Goal: Task Accomplishment & Management: Use online tool/utility

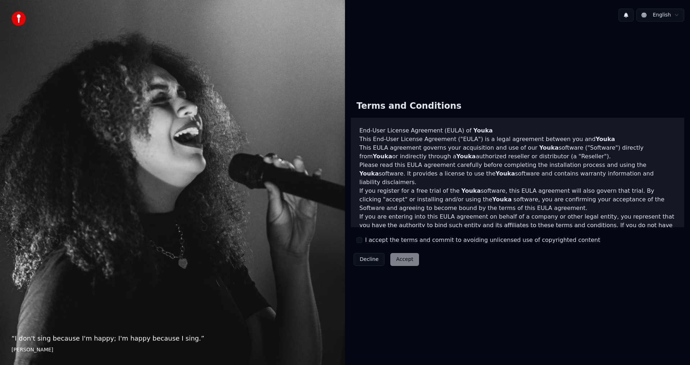
click at [363, 240] on div "I accept the terms and commit to avoiding unlicensed use of copyrighted content" at bounding box center [478, 240] width 244 height 9
click at [357, 239] on button "I accept the terms and commit to avoiding unlicensed use of copyrighted content" at bounding box center [359, 241] width 6 height 6
click at [401, 259] on button "Accept" at bounding box center [404, 259] width 29 height 13
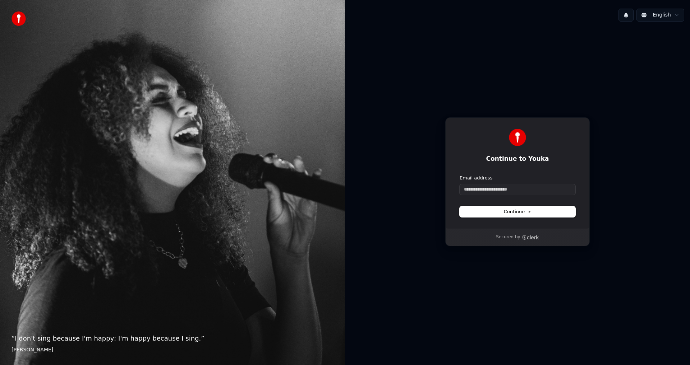
click at [530, 213] on button "Continue" at bounding box center [518, 212] width 116 height 11
click at [529, 213] on icon at bounding box center [530, 212] width 4 height 4
click at [516, 204] on form "Email address Continue" at bounding box center [518, 196] width 116 height 42
drag, startPoint x: 531, startPoint y: 267, endPoint x: 530, endPoint y: 278, distance: 11.3
click at [533, 271] on div "Continue to Youka Continue with Google or Email address Continue Secured by" at bounding box center [517, 181] width 345 height 309
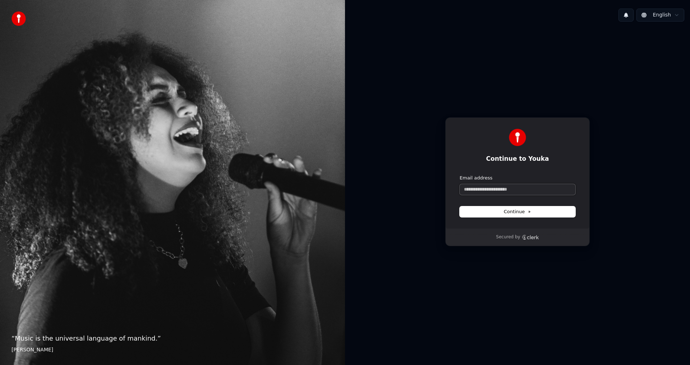
click at [522, 189] on input "Email address" at bounding box center [518, 189] width 116 height 11
click at [460, 175] on button "submit" at bounding box center [460, 175] width 0 height 0
type input "**********"
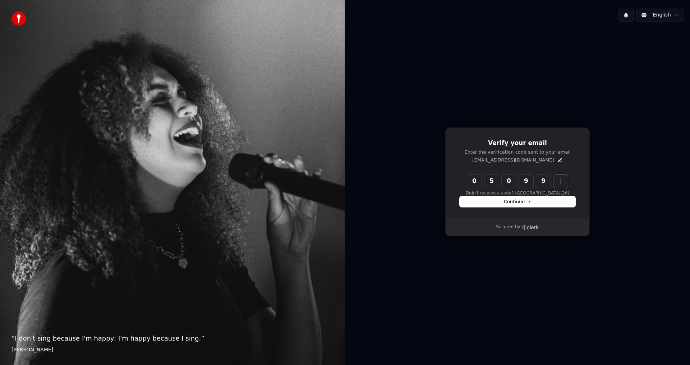
type input "******"
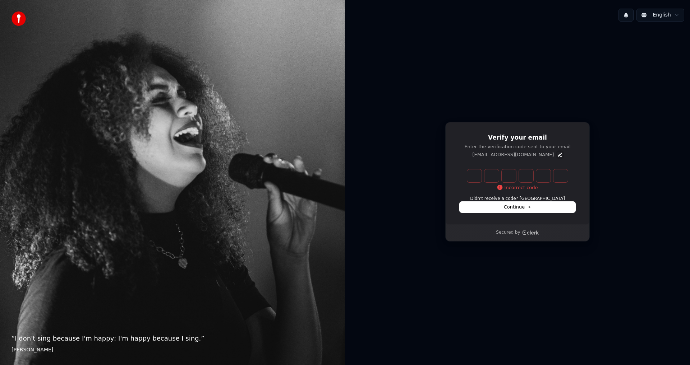
click at [558, 155] on icon "Edit" at bounding box center [560, 155] width 4 height 4
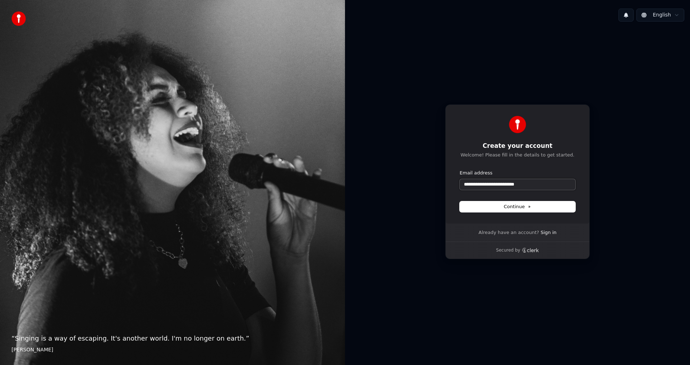
drag, startPoint x: 534, startPoint y: 185, endPoint x: 443, endPoint y: 185, distance: 90.2
click at [443, 185] on div "**********" at bounding box center [517, 181] width 345 height 309
click at [460, 170] on button "submit" at bounding box center [460, 170] width 0 height 0
type input "**********"
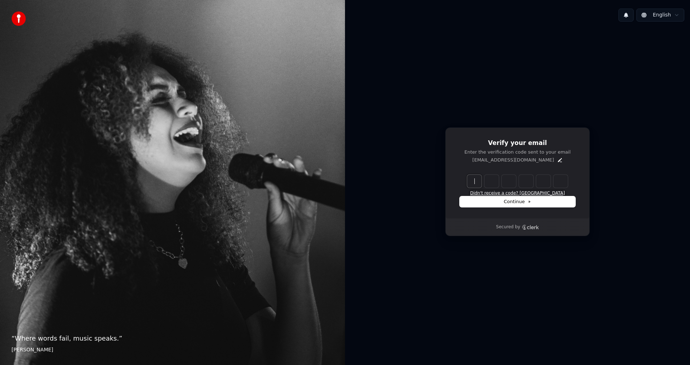
click at [538, 195] on button "Didn't receive a code? [GEOGRAPHIC_DATA]" at bounding box center [517, 194] width 95 height 6
click at [543, 193] on button "Didn't receive a code? [GEOGRAPHIC_DATA]" at bounding box center [517, 194] width 95 height 6
click at [515, 193] on button "Didn't receive a code? [GEOGRAPHIC_DATA]" at bounding box center [517, 194] width 95 height 6
click at [524, 203] on span "Continue" at bounding box center [517, 202] width 27 height 6
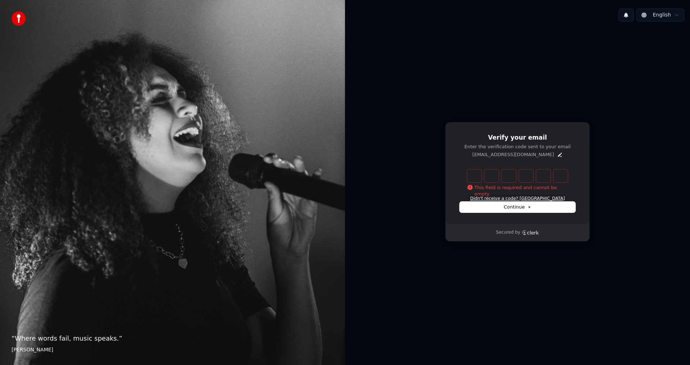
click at [522, 198] on button "Didn't receive a code? [GEOGRAPHIC_DATA]" at bounding box center [517, 199] width 95 height 6
click at [471, 176] on input "Enter verification code" at bounding box center [524, 176] width 115 height 13
type input "******"
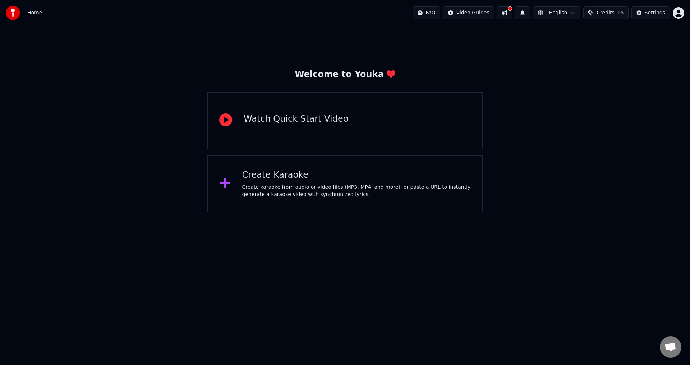
click at [367, 125] on div "Watch Quick Start Video" at bounding box center [345, 120] width 276 height 57
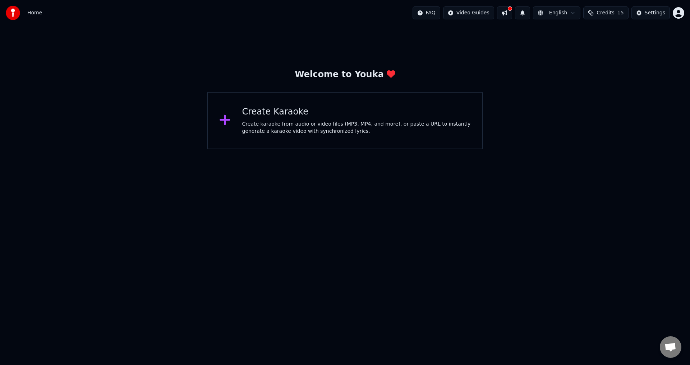
click at [222, 119] on icon at bounding box center [224, 120] width 11 height 13
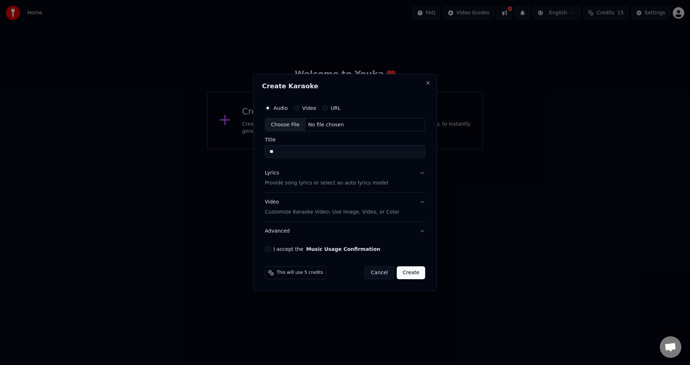
type input "*"
type input "******"
click at [306, 247] on button "Music Usage Confirmation" at bounding box center [343, 249] width 74 height 5
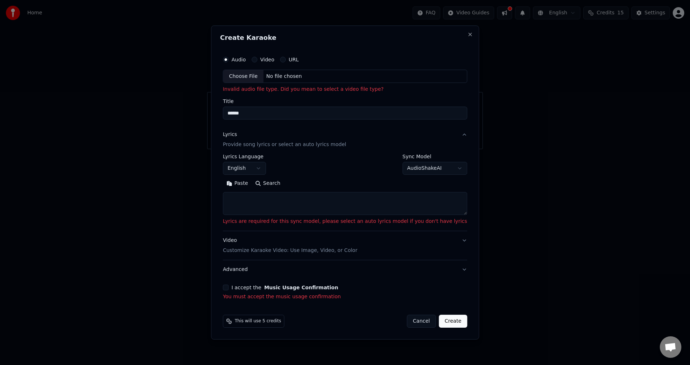
click at [257, 59] on button "Video" at bounding box center [255, 60] width 6 height 6
click at [270, 106] on div "Title" at bounding box center [345, 109] width 244 height 21
click at [271, 109] on input "Title" at bounding box center [345, 113] width 244 height 13
type input "******"
click button "Paste" at bounding box center [237, 183] width 29 height 11
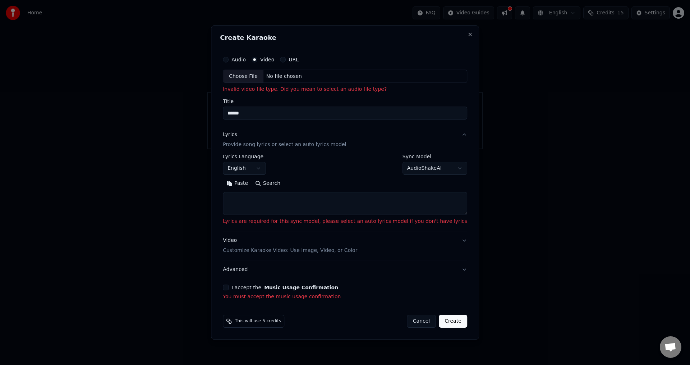
type textarea "**********"
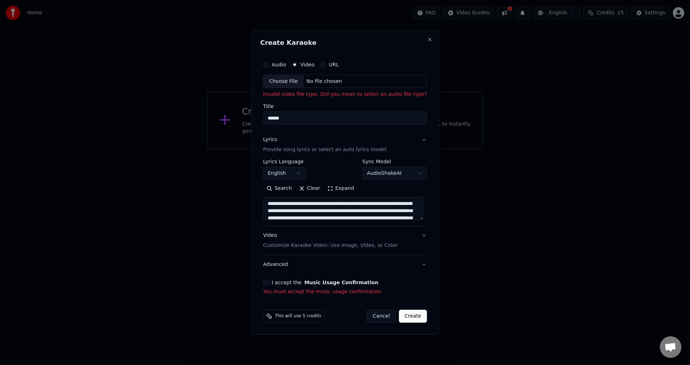
click at [357, 150] on p "Provide song lyrics or select an auto lyrics model" at bounding box center [324, 150] width 123 height 7
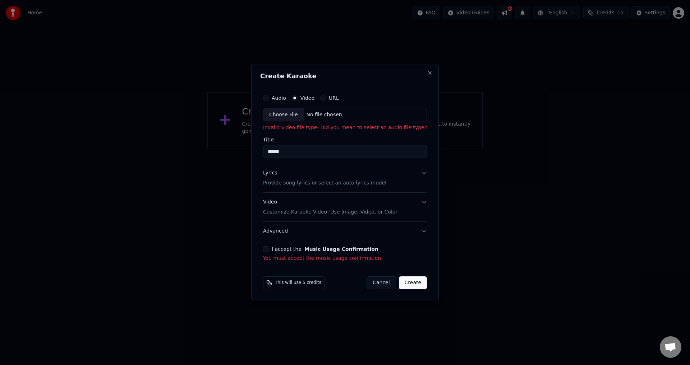
click at [266, 247] on button "I accept the Music Usage Confirmation" at bounding box center [266, 250] width 6 height 6
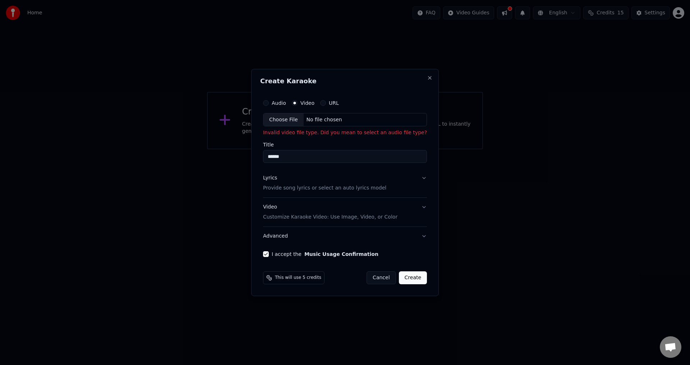
click at [413, 282] on button "Create" at bounding box center [413, 278] width 28 height 13
click at [413, 280] on button "Create" at bounding box center [413, 278] width 28 height 13
click at [419, 279] on button "Create" at bounding box center [413, 278] width 28 height 13
click at [377, 218] on p "Customize Karaoke Video: Use Image, Video, or Color" at bounding box center [330, 217] width 134 height 7
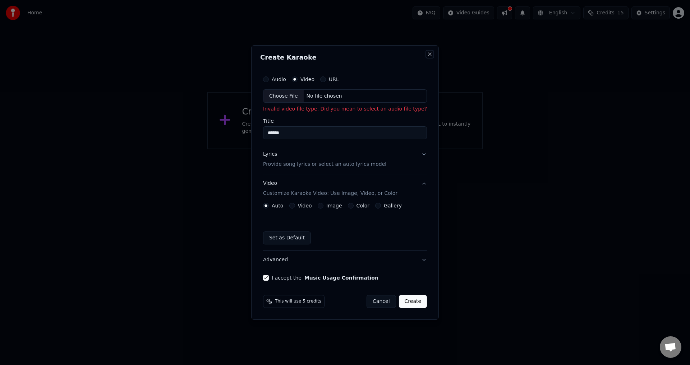
click at [428, 54] on button "Close" at bounding box center [430, 54] width 6 height 6
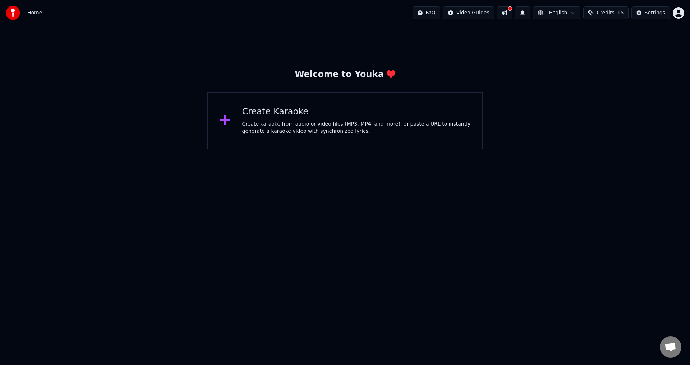
click at [461, 149] on html "Home FAQ Video Guides English Credits 15 Settings Welcome to Youka Create Karao…" at bounding box center [345, 74] width 690 height 149
click at [423, 98] on div "Create Karaoke Create karaoke from audio or video files (MP3, MP4, and more), o…" at bounding box center [345, 120] width 276 height 57
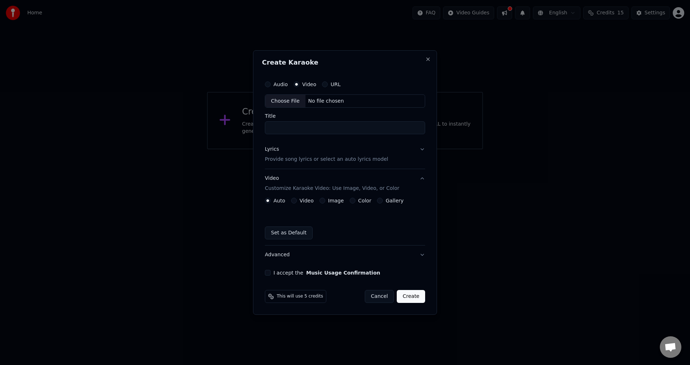
click at [290, 106] on div "Choose File" at bounding box center [285, 101] width 40 height 13
